Goal: Task Accomplishment & Management: Use online tool/utility

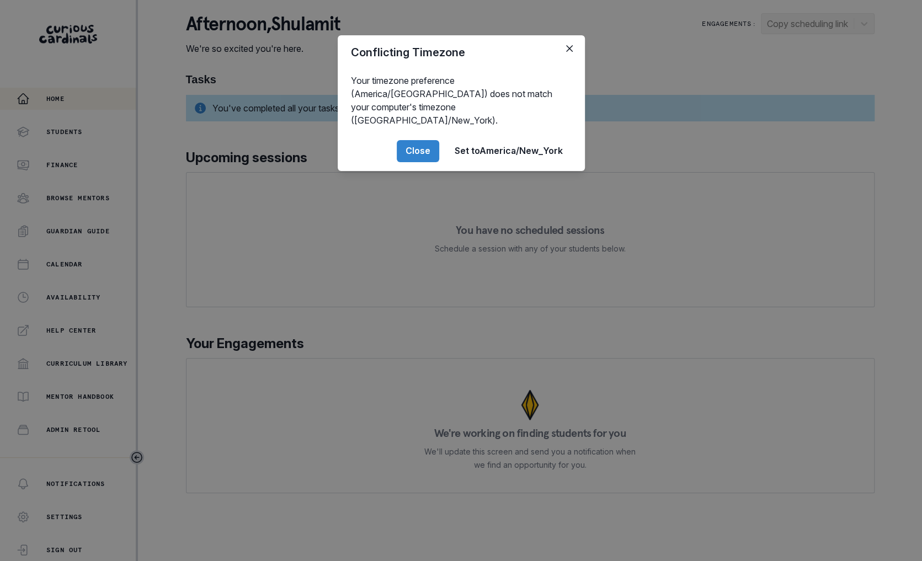
click at [51, 353] on div "Conflicting Timezone Your timezone preference (America/[GEOGRAPHIC_DATA]) does …" at bounding box center [461, 280] width 922 height 561
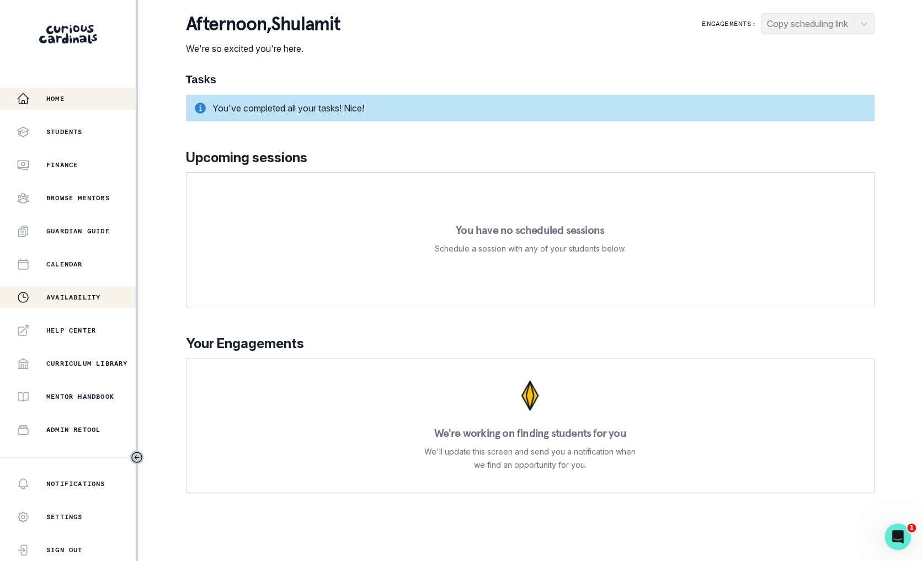
scroll to position [115, 0]
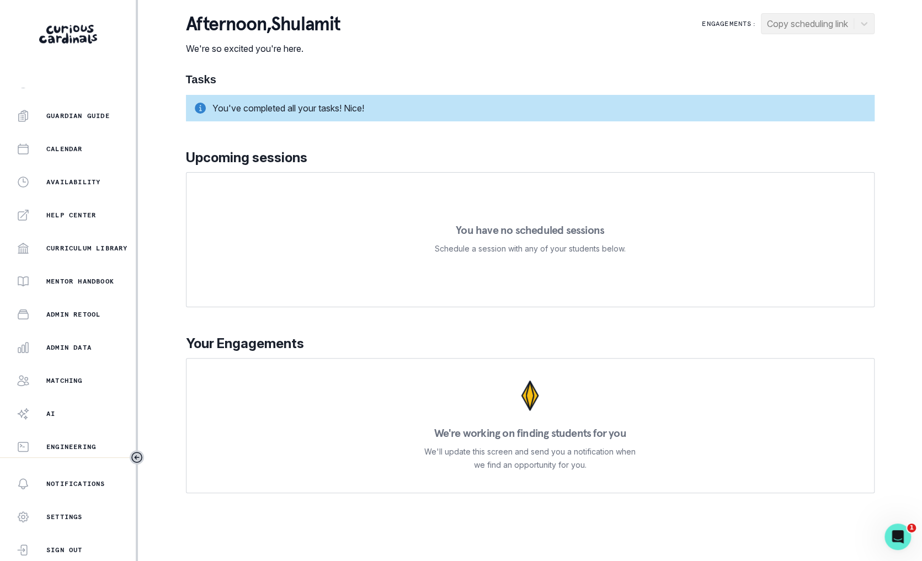
click at [89, 359] on div "Home Students Finance Browse Mentors Guardian Guide Calendar Availability Help …" at bounding box center [68, 273] width 136 height 370
click at [89, 352] on div "Admin Data" at bounding box center [76, 347] width 119 height 13
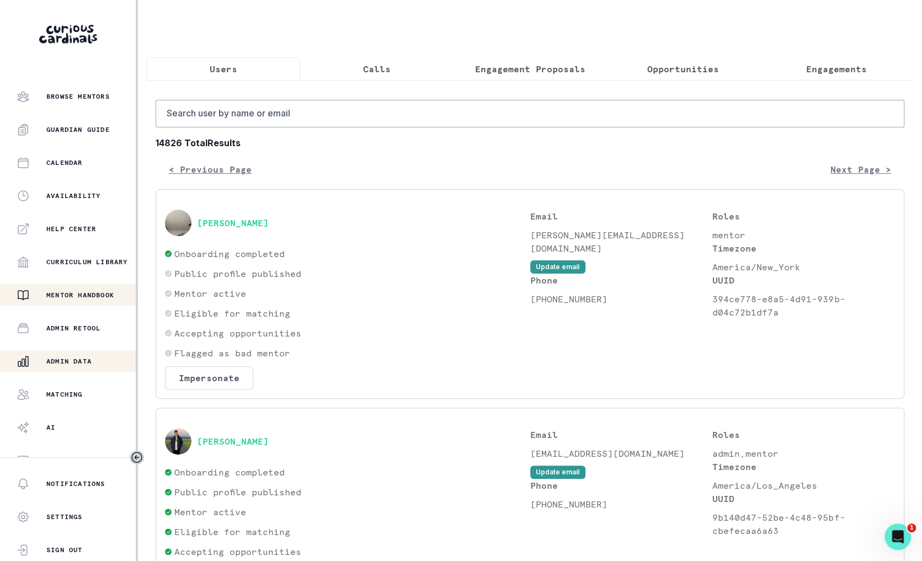
scroll to position [115, 0]
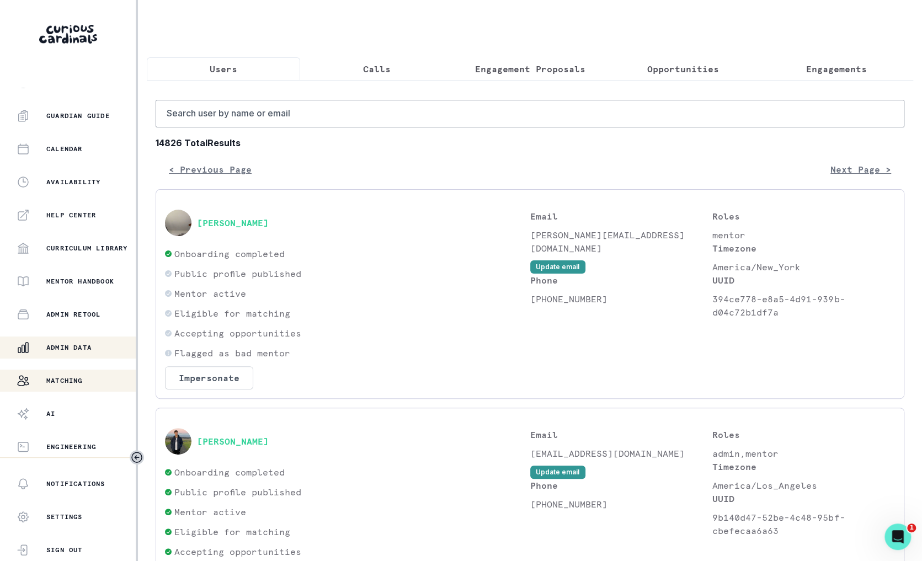
click at [88, 388] on button "Matching" at bounding box center [68, 381] width 136 height 22
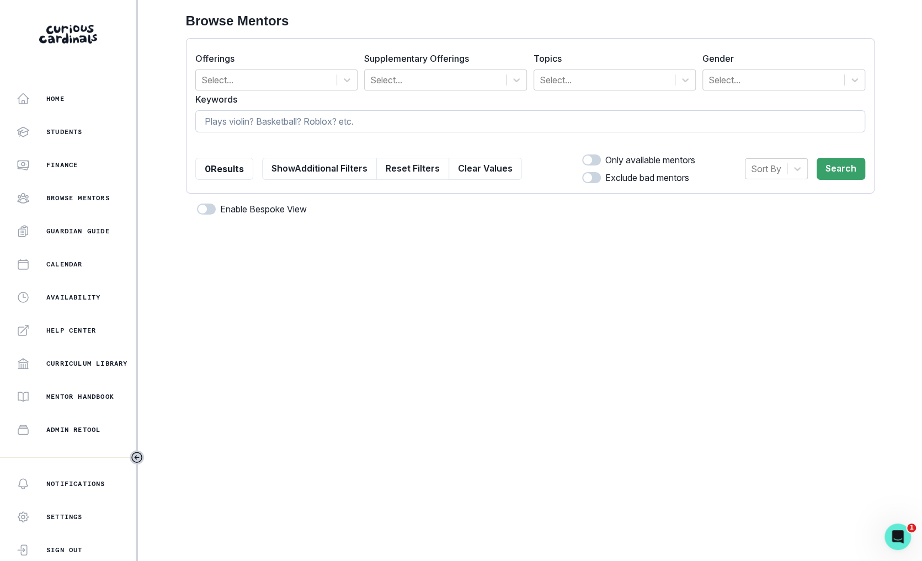
click at [318, 122] on input at bounding box center [530, 121] width 670 height 22
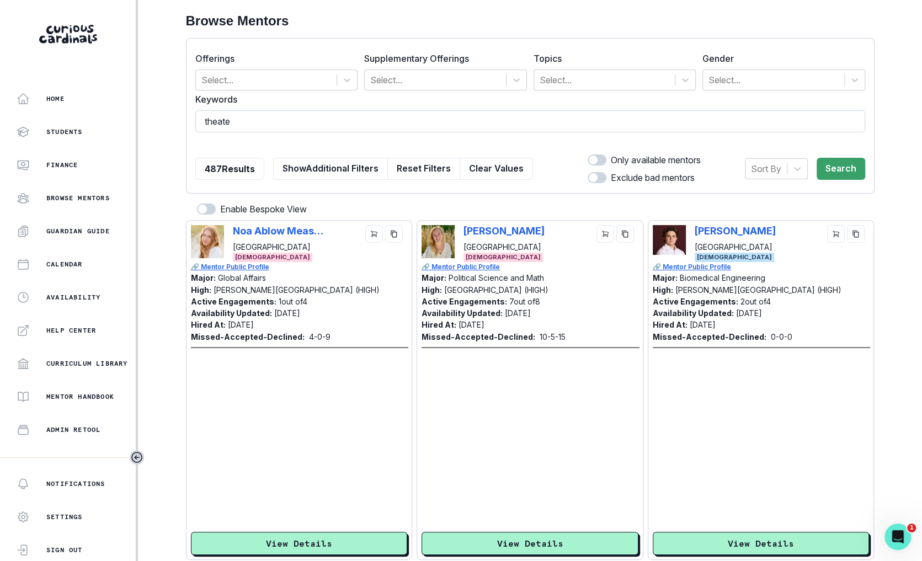
type input "theater"
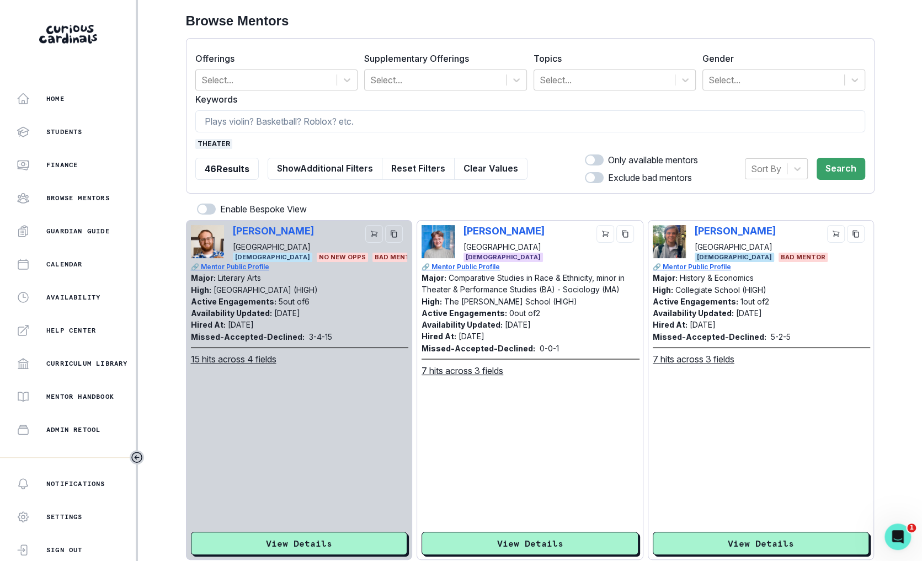
click at [207, 142] on span "theater" at bounding box center [213, 144] width 37 height 10
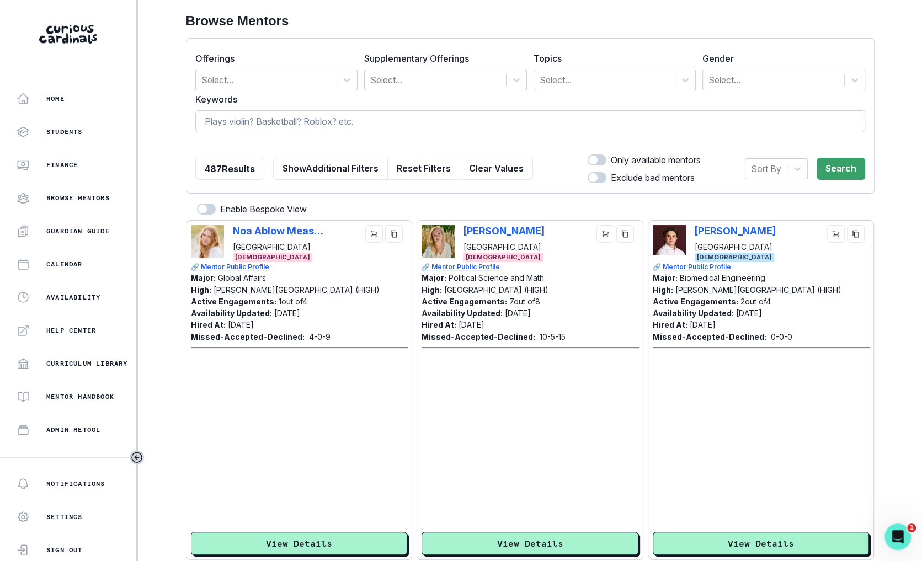
click at [289, 125] on input at bounding box center [530, 121] width 670 height 22
type input "acting"
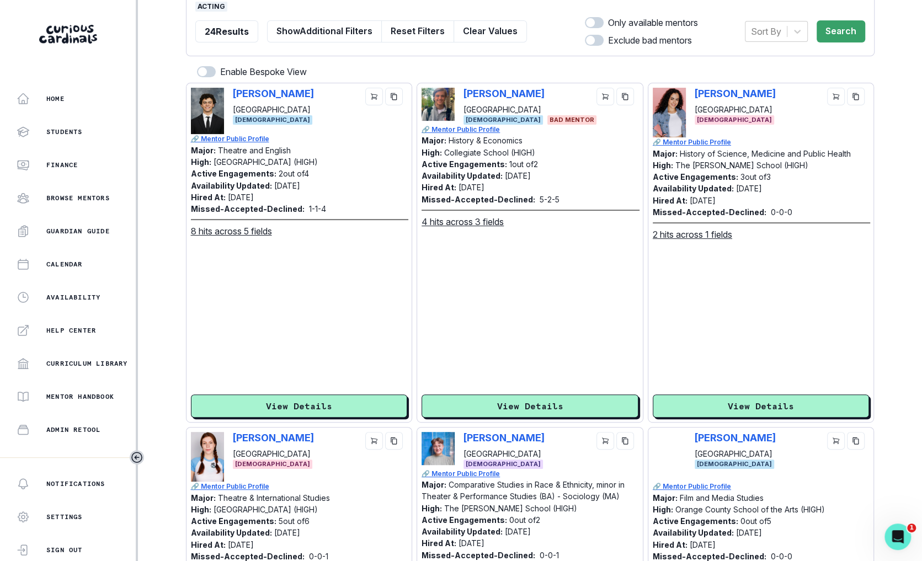
scroll to position [370, 0]
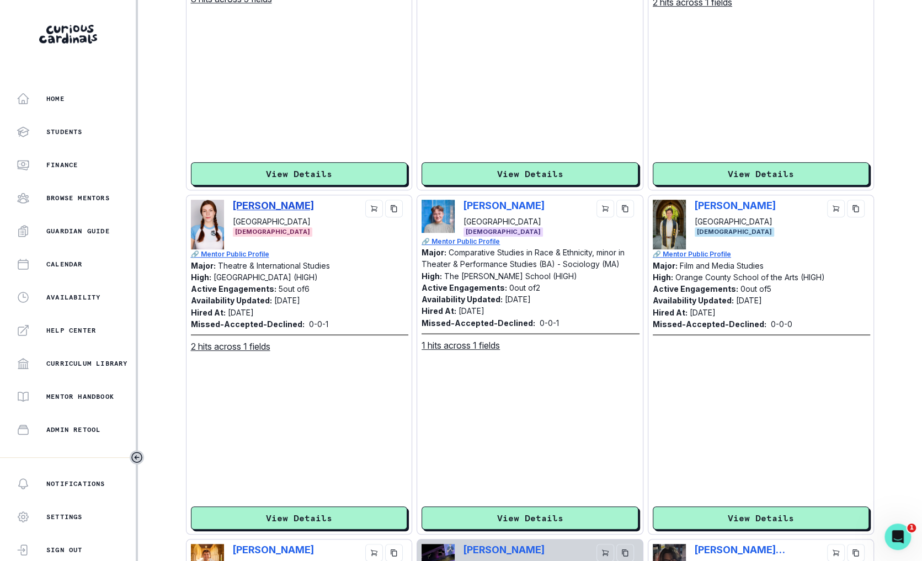
click at [282, 201] on p "[PERSON_NAME]" at bounding box center [273, 206] width 81 height 12
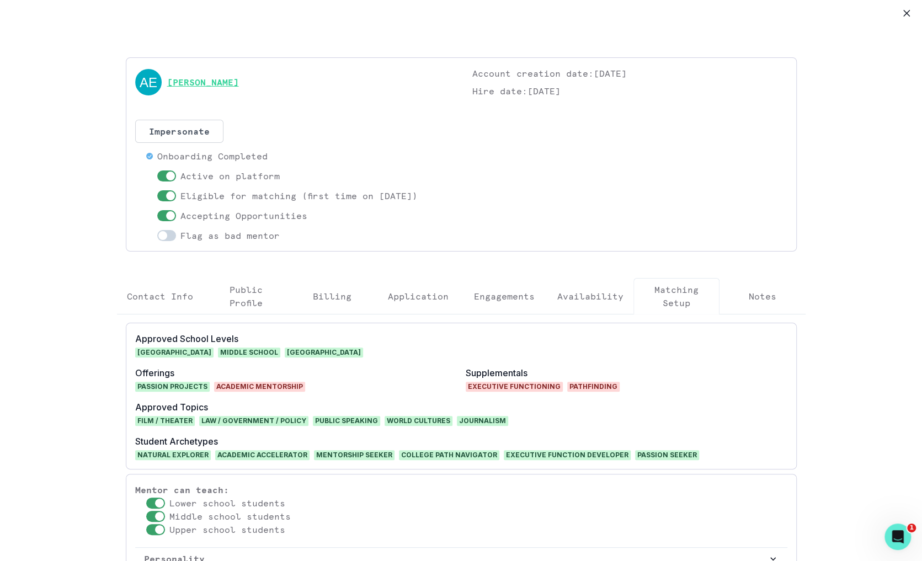
click at [230, 78] on link "[PERSON_NAME]" at bounding box center [203, 82] width 72 height 13
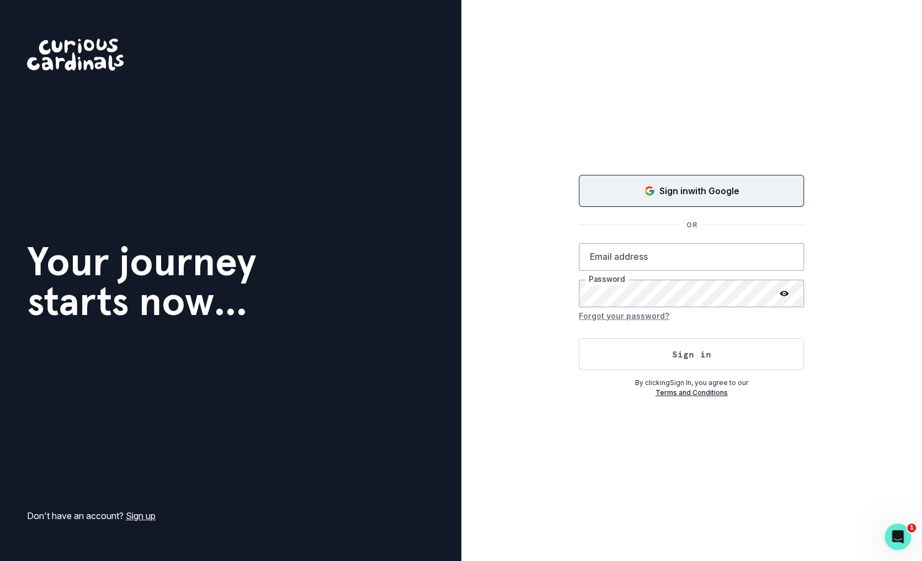
click at [673, 188] on p "Sign in with Google" at bounding box center [699, 190] width 80 height 13
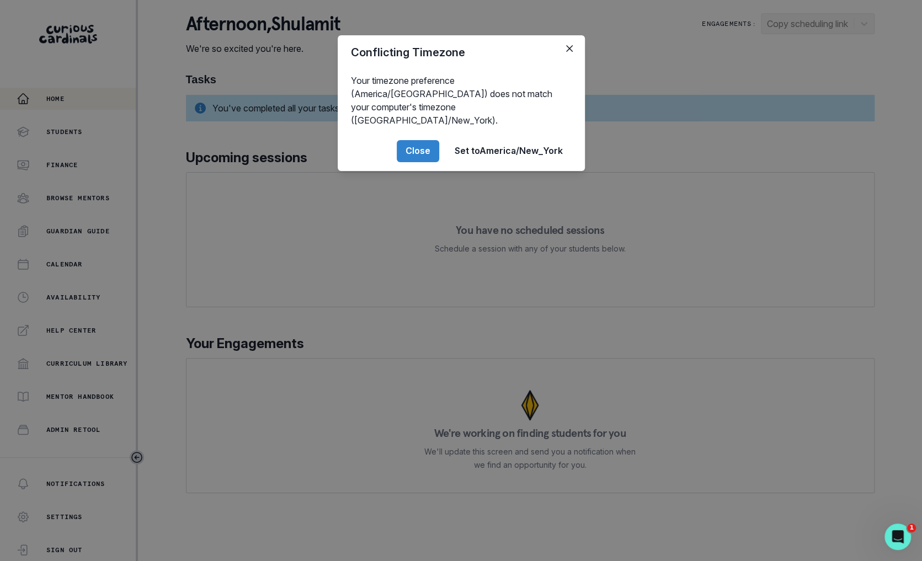
click at [87, 366] on div "Conflicting Timezone Your timezone preference (America/[GEOGRAPHIC_DATA]) does …" at bounding box center [461, 280] width 922 height 561
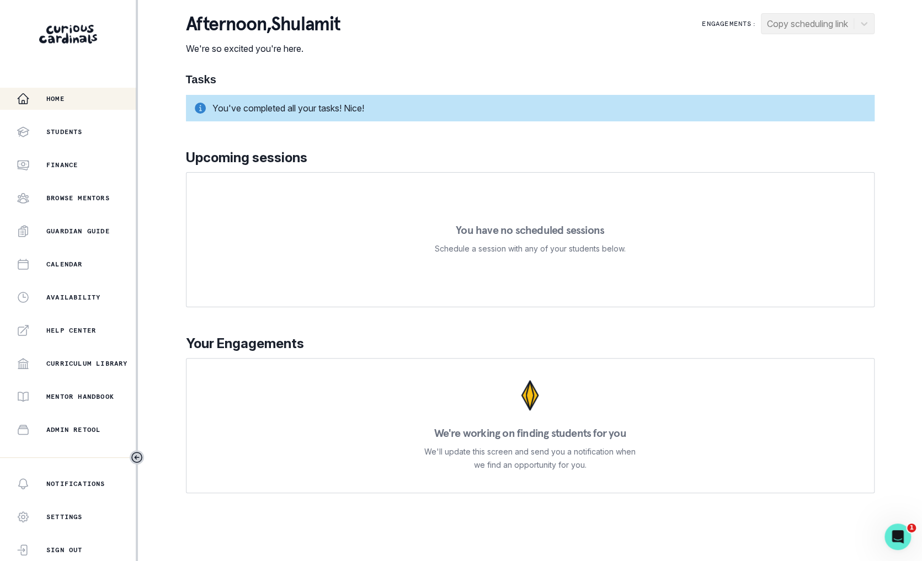
scroll to position [115, 0]
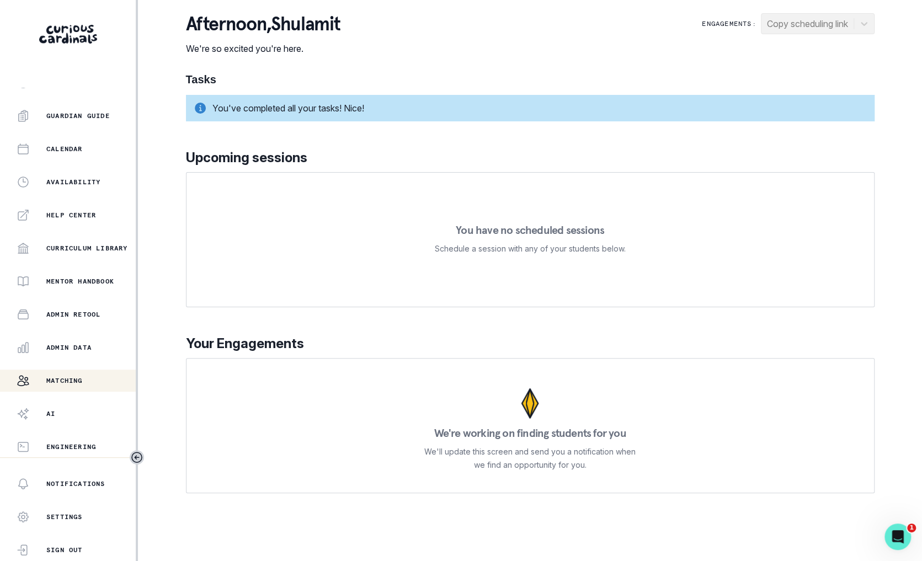
click at [84, 370] on button "Matching" at bounding box center [68, 381] width 136 height 22
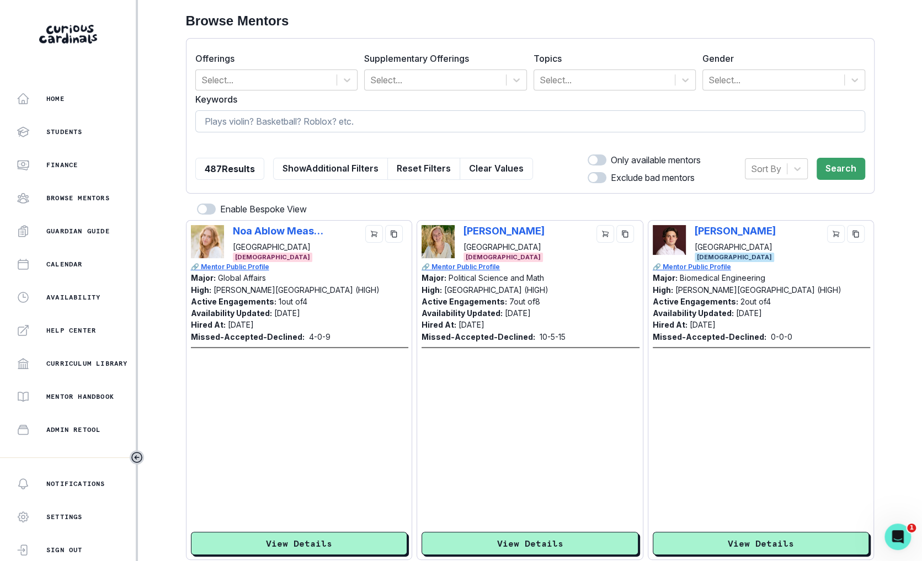
click at [270, 120] on input at bounding box center [530, 121] width 670 height 22
type input "arianna e"
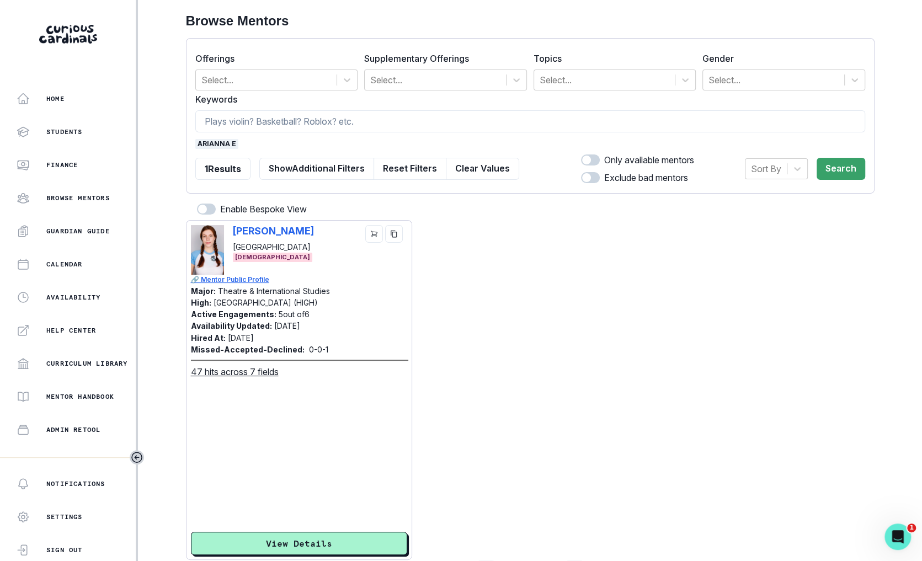
click at [266, 222] on div "[PERSON_NAME] Northwestern University [DEMOGRAPHIC_DATA] 🔗 Mentor Public Profil…" at bounding box center [299, 390] width 227 height 340
click at [267, 227] on p "[PERSON_NAME]" at bounding box center [273, 231] width 81 height 12
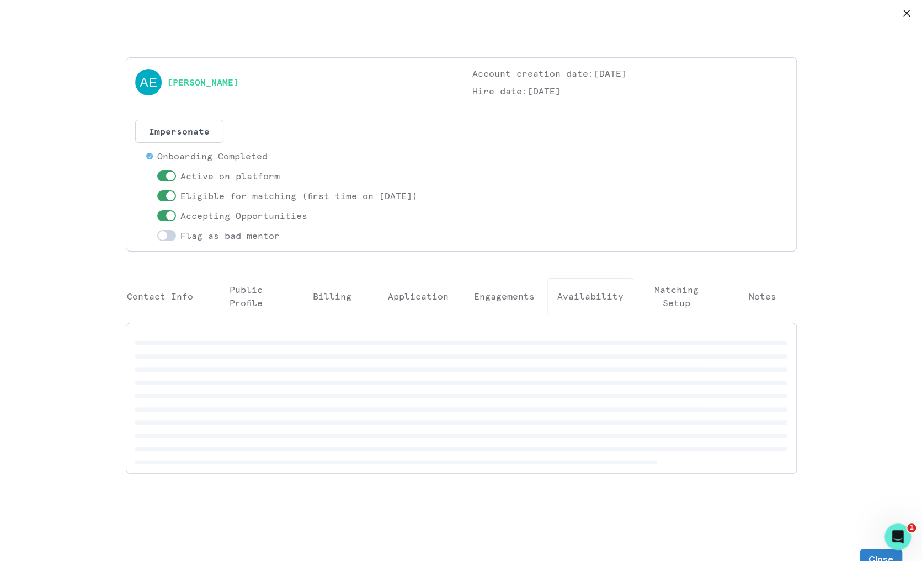
click at [600, 292] on p "Availability" at bounding box center [590, 296] width 66 height 13
click at [529, 292] on p "Engagements" at bounding box center [504, 296] width 61 height 13
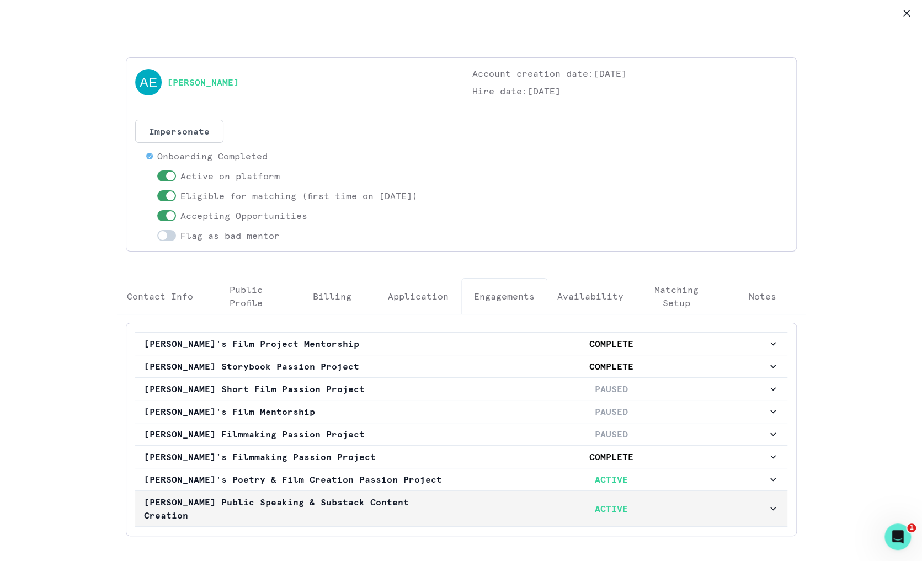
click at [520, 502] on p "ACTIVE" at bounding box center [612, 508] width 312 height 13
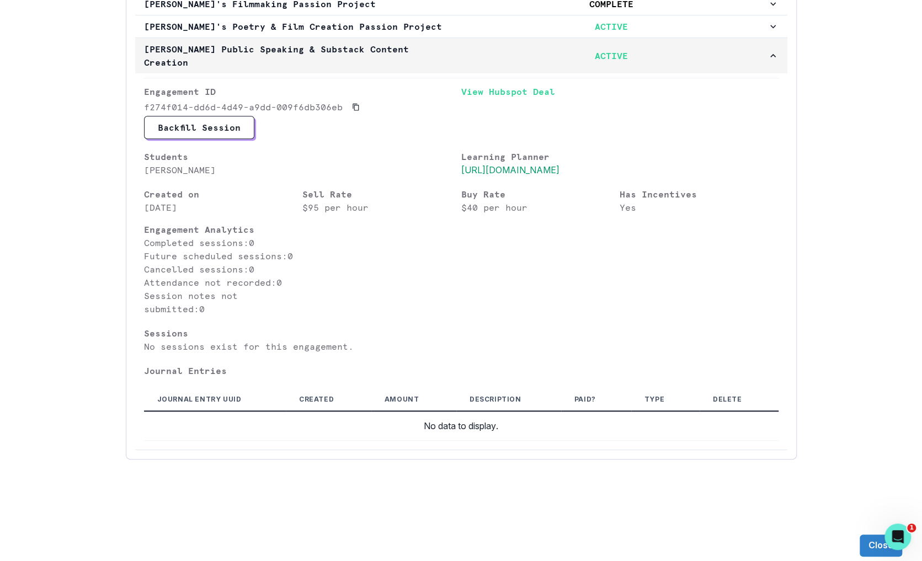
scroll to position [104, 0]
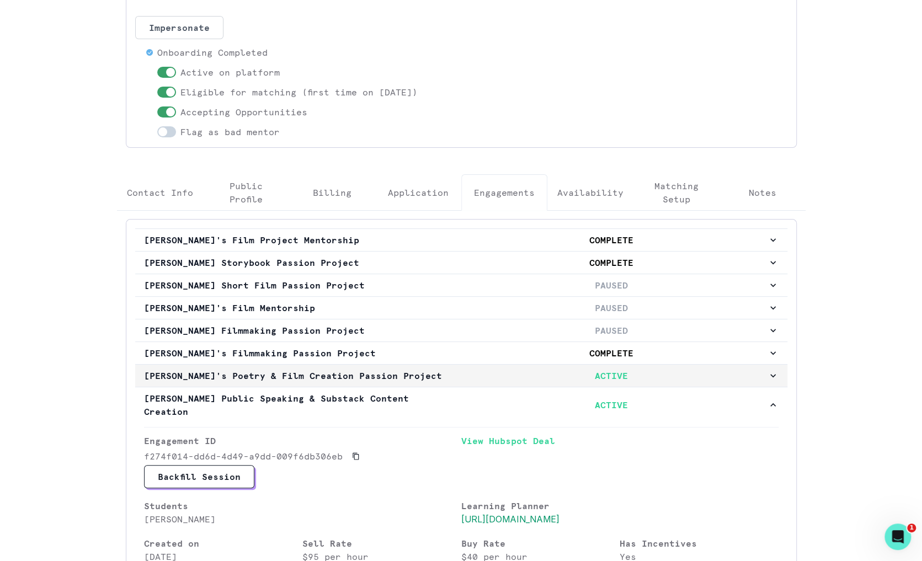
click at [566, 369] on p "ACTIVE" at bounding box center [612, 375] width 312 height 13
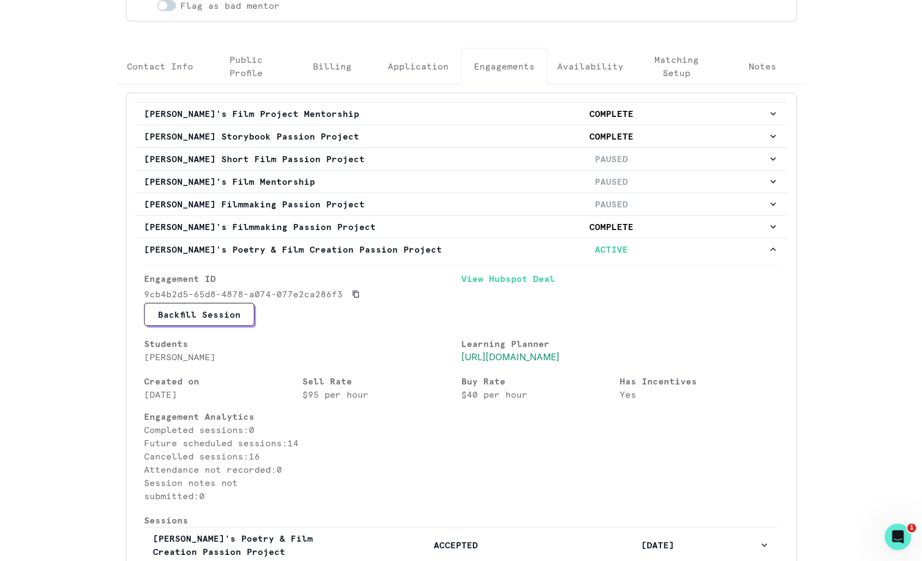
scroll to position [185, 0]
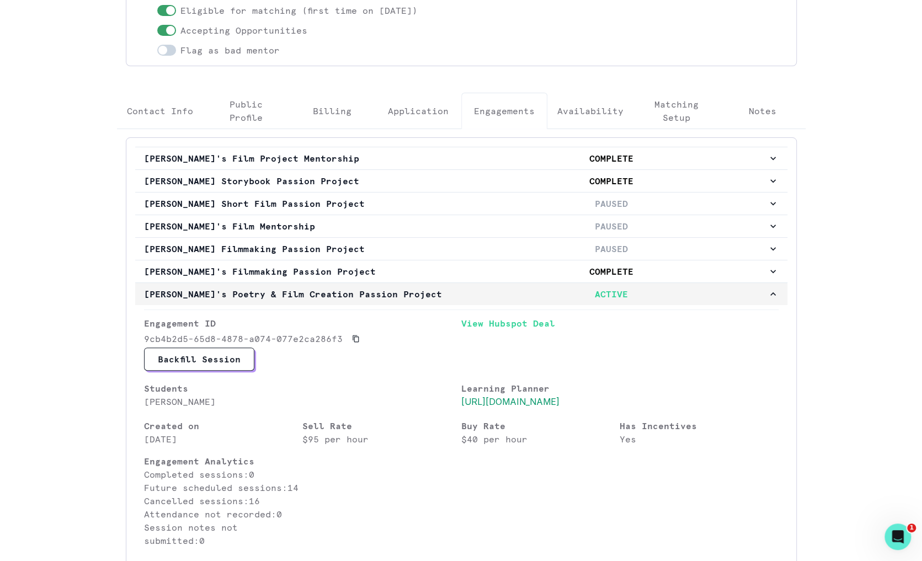
click at [600, 293] on p "ACTIVE" at bounding box center [612, 293] width 312 height 13
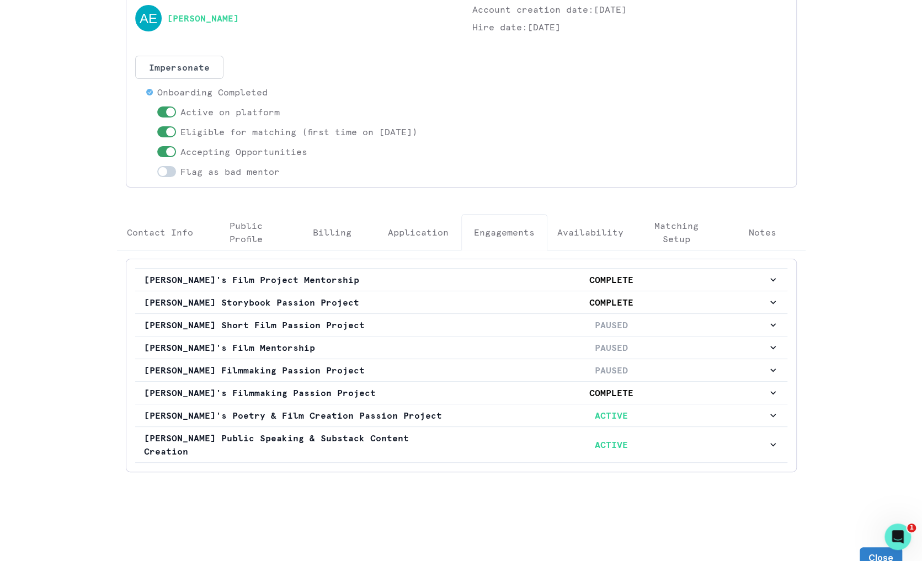
scroll to position [0, 0]
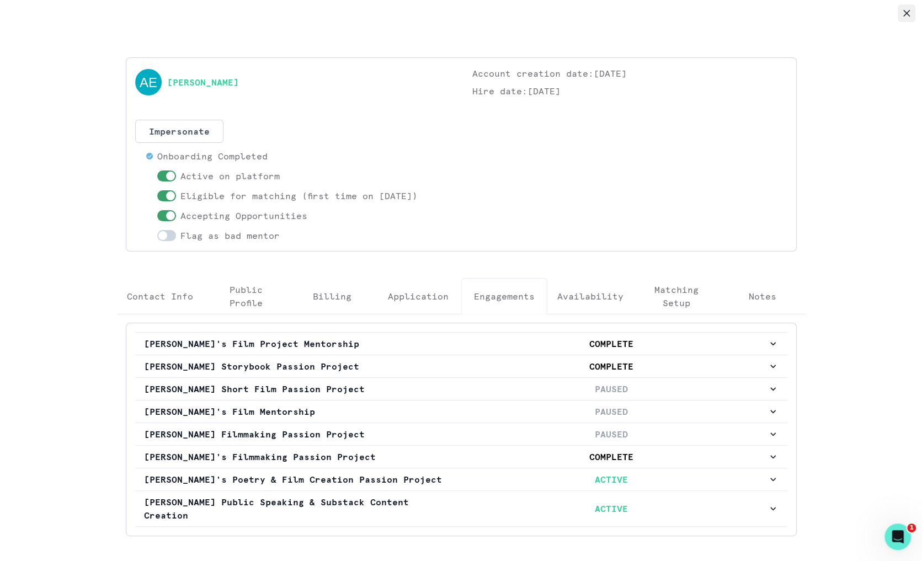
click at [906, 13] on icon "Close" at bounding box center [906, 13] width 7 height 7
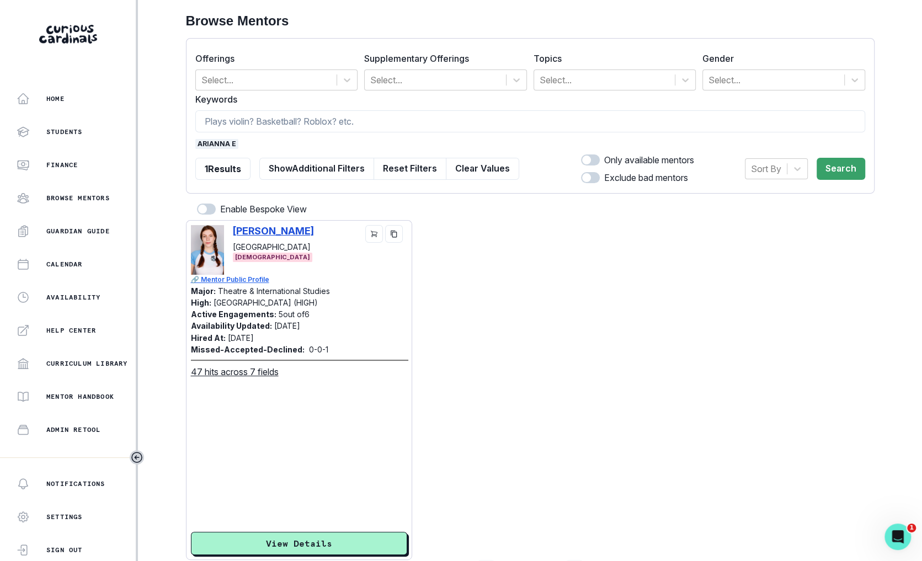
click at [288, 229] on p "[PERSON_NAME]" at bounding box center [273, 231] width 81 height 12
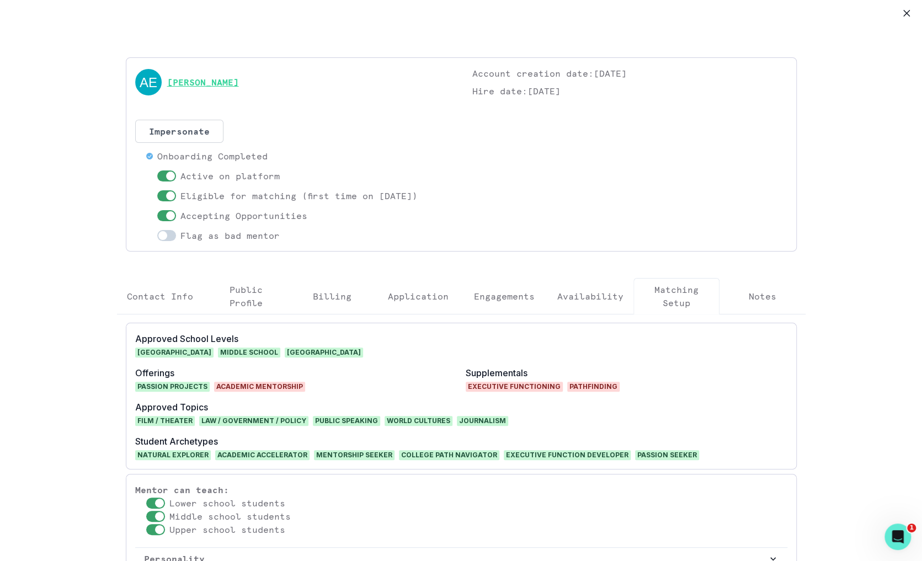
click at [222, 77] on link "[PERSON_NAME]" at bounding box center [203, 82] width 72 height 13
